Goal: Information Seeking & Learning: Learn about a topic

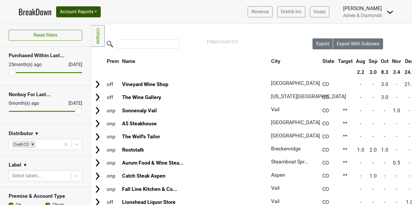
scroll to position [0, 11]
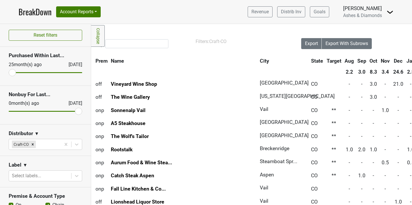
click at [38, 9] on link "BreakDown" at bounding box center [34, 12] width 33 height 12
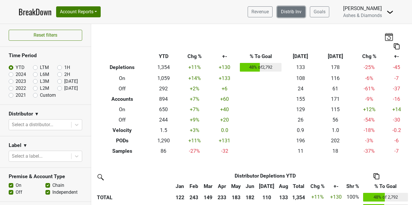
click at [285, 16] on link "Distrib Inv" at bounding box center [291, 11] width 28 height 11
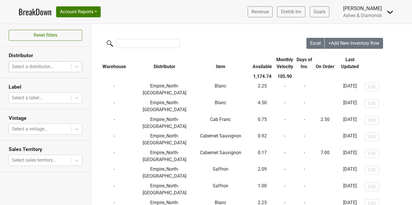
click at [59, 63] on div at bounding box center [40, 67] width 56 height 8
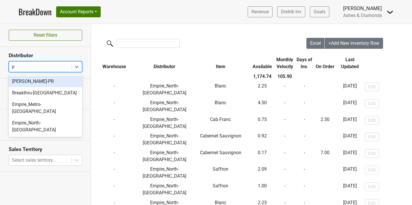
type input "pr"
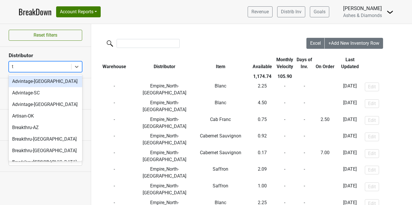
type input "tx"
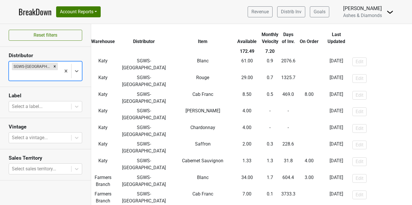
scroll to position [0, 1]
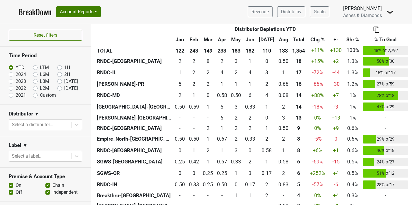
scroll to position [397, 0]
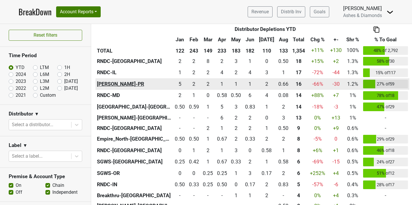
click at [120, 82] on th "[PERSON_NAME]-PR" at bounding box center [133, 84] width 77 height 12
click at [193, 86] on div "2.17 2" at bounding box center [193, 84] width 11 height 8
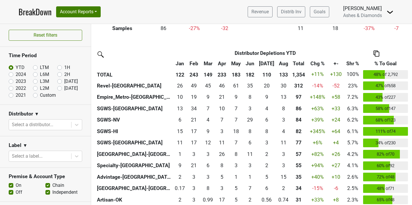
scroll to position [124, 0]
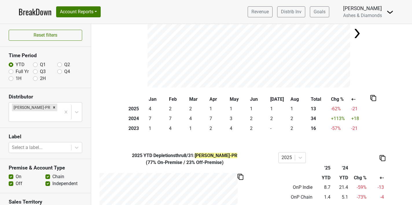
scroll to position [66, 0]
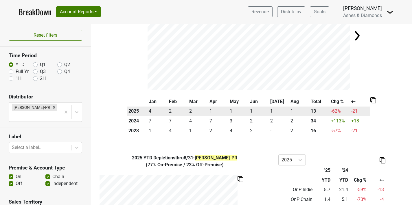
click at [235, 110] on td "1" at bounding box center [238, 112] width 20 height 10
click at [230, 110] on td "1" at bounding box center [238, 112] width 20 height 10
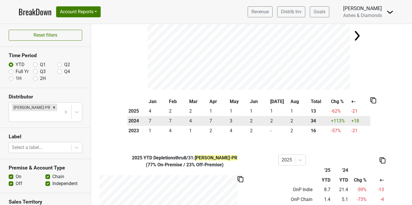
click at [201, 119] on td "4" at bounding box center [198, 121] width 20 height 10
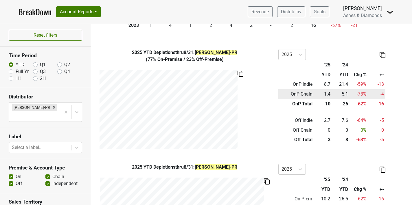
scroll to position [169, 0]
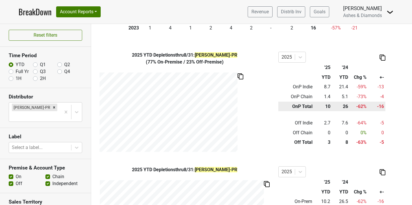
click at [311, 106] on td "OnP Total" at bounding box center [296, 107] width 36 height 10
click at [328, 104] on td "10" at bounding box center [323, 107] width 18 height 10
click at [378, 55] on div "2025" at bounding box center [331, 57] width 107 height 11
click at [380, 56] on img at bounding box center [382, 58] width 6 height 6
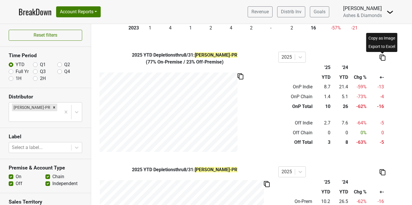
click at [377, 49] on div "Export to Excel" at bounding box center [381, 46] width 29 height 8
click at [162, 64] on div "( 77% On-Premise / 23% Off-Premise )" at bounding box center [184, 62] width 178 height 7
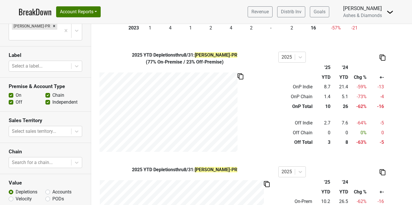
scroll to position [99, 0]
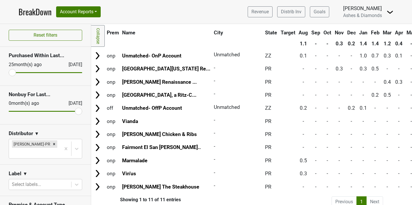
scroll to position [36, 0]
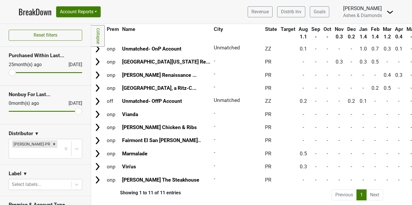
click at [377, 196] on li "Next" at bounding box center [374, 195] width 16 height 11
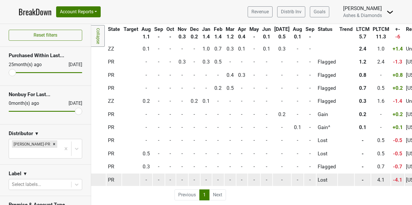
scroll to position [36, 152]
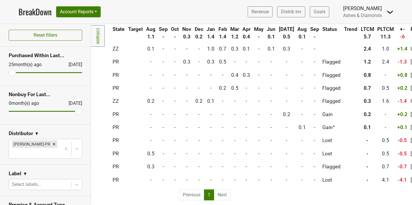
click at [152, 52] on table "Prem Name City State Target Aug Sep Oct Nov Dec Jan Feb Mar Apr May Jun [DATE] …" at bounding box center [309, 103] width 740 height 167
click at [51, 145] on div "Remove B Fernandez-PR" at bounding box center [54, 144] width 6 height 8
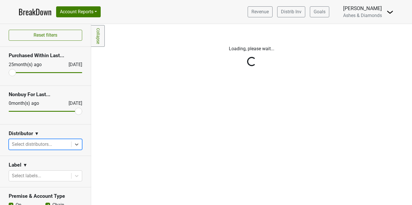
scroll to position [0, 0]
click at [47, 145] on div "Reset filters Purchased Within Last... [DATE] [DATE] Nonbuy For Last... [DATE] …" at bounding box center [45, 114] width 91 height 181
click at [47, 145] on div at bounding box center [40, 144] width 56 height 8
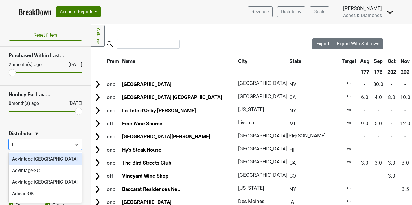
type input "tx"
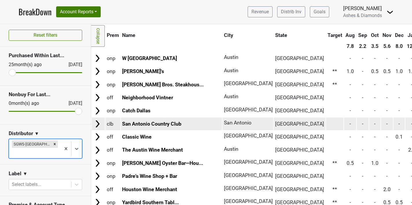
scroll to position [32, 0]
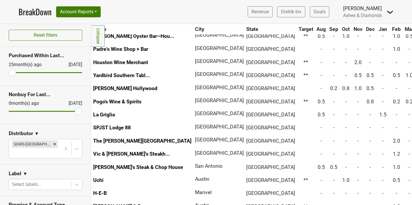
scroll to position [162, 29]
